Goal: Navigation & Orientation: Go to known website

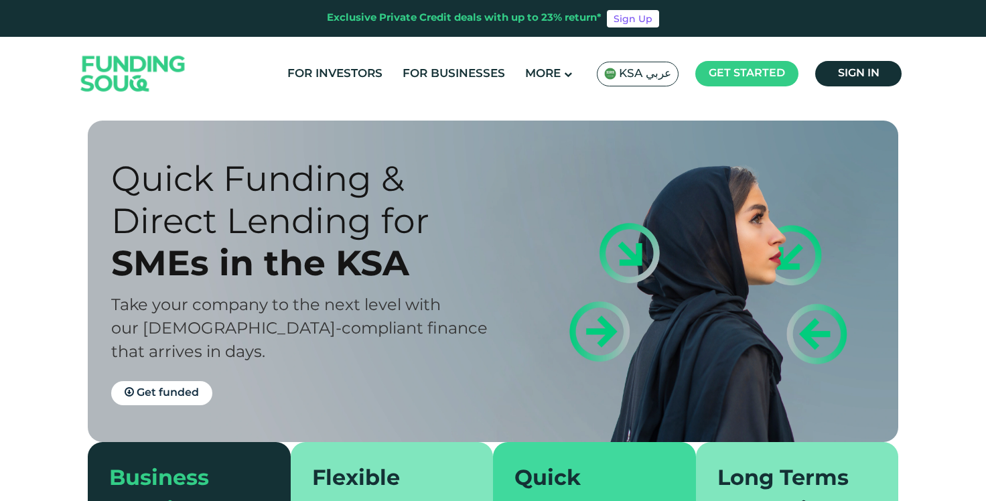
scroll to position [11, 0]
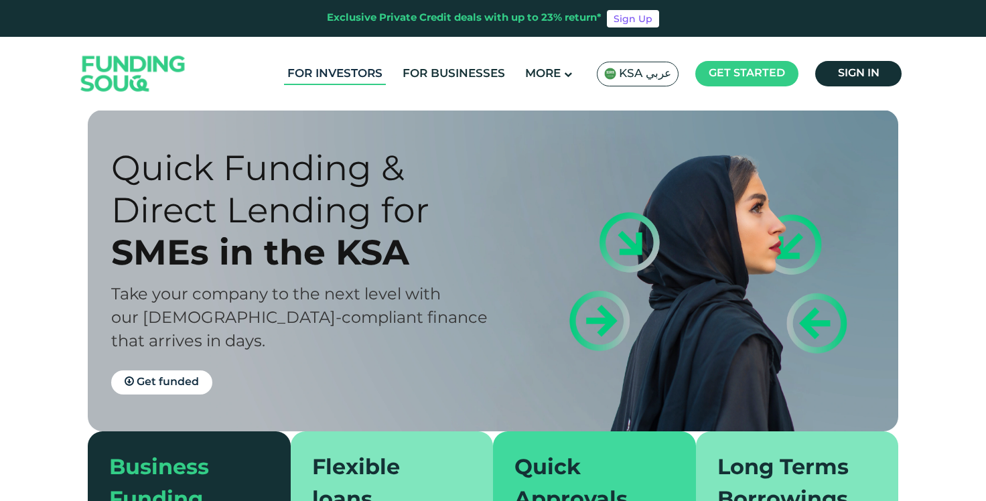
click at [346, 72] on link "For Investors" at bounding box center [335, 74] width 102 height 22
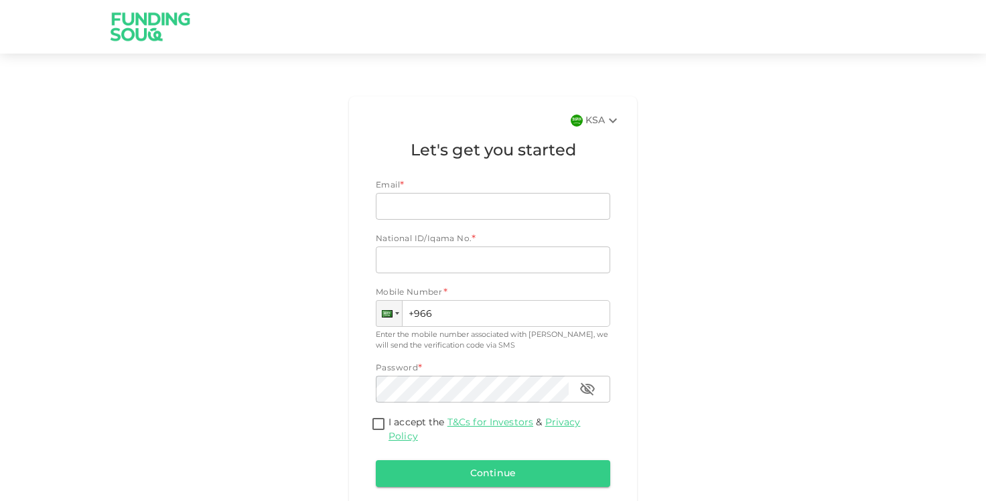
click at [159, 27] on img at bounding box center [151, 26] width 101 height 53
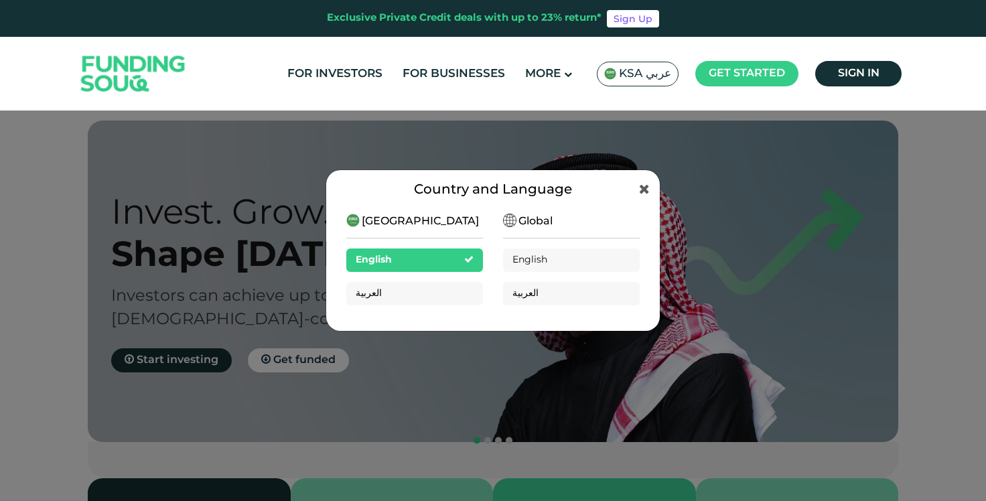
click at [457, 230] on div "Saudi Arabia English العربية" at bounding box center [414, 265] width 137 height 103
click at [418, 225] on span "[GEOGRAPHIC_DATA]" at bounding box center [420, 222] width 117 height 16
click at [535, 233] on div "Global English العربية" at bounding box center [571, 265] width 137 height 103
click at [533, 225] on span "Global" at bounding box center [536, 222] width 34 height 16
click at [533, 257] on span "English" at bounding box center [531, 259] width 36 height 9
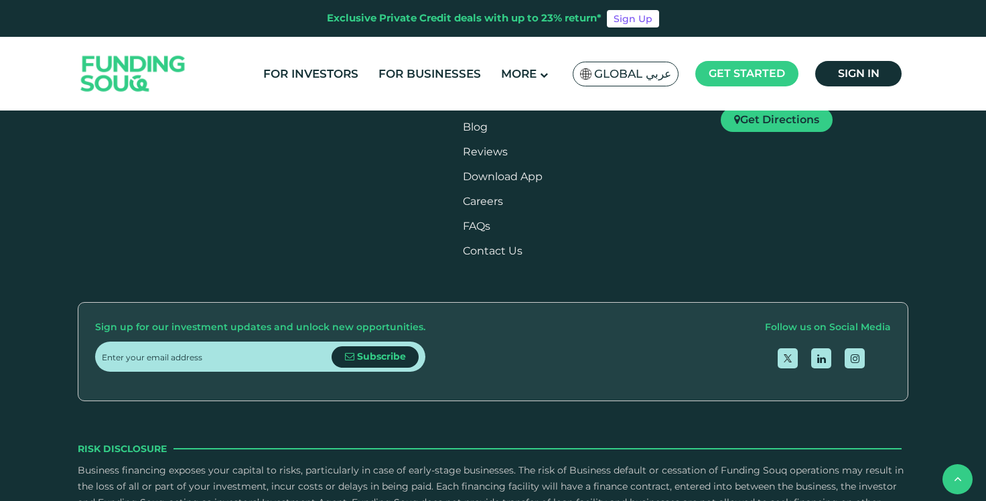
scroll to position [1573, 0]
